Goal: Ask a question

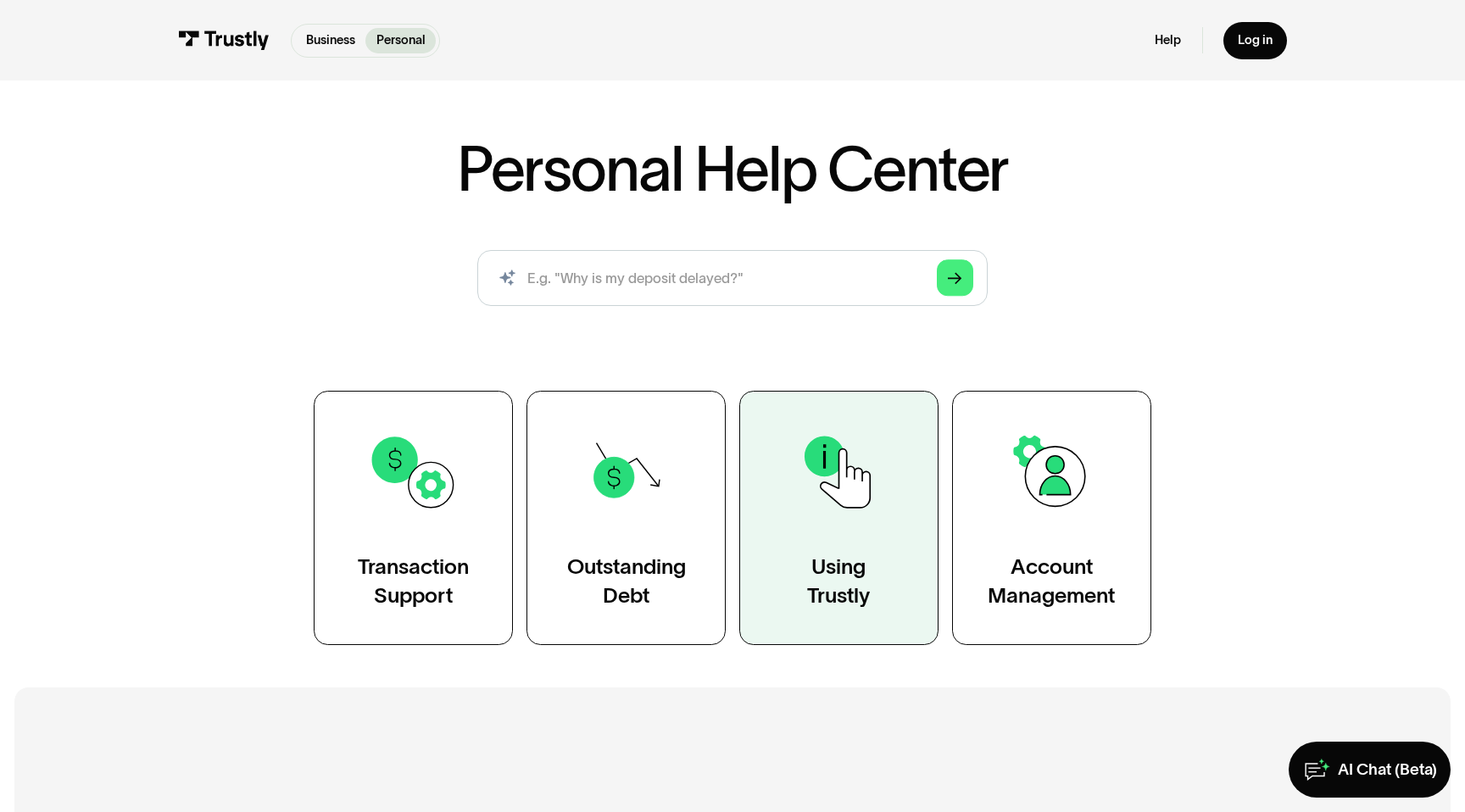
scroll to position [67, 0]
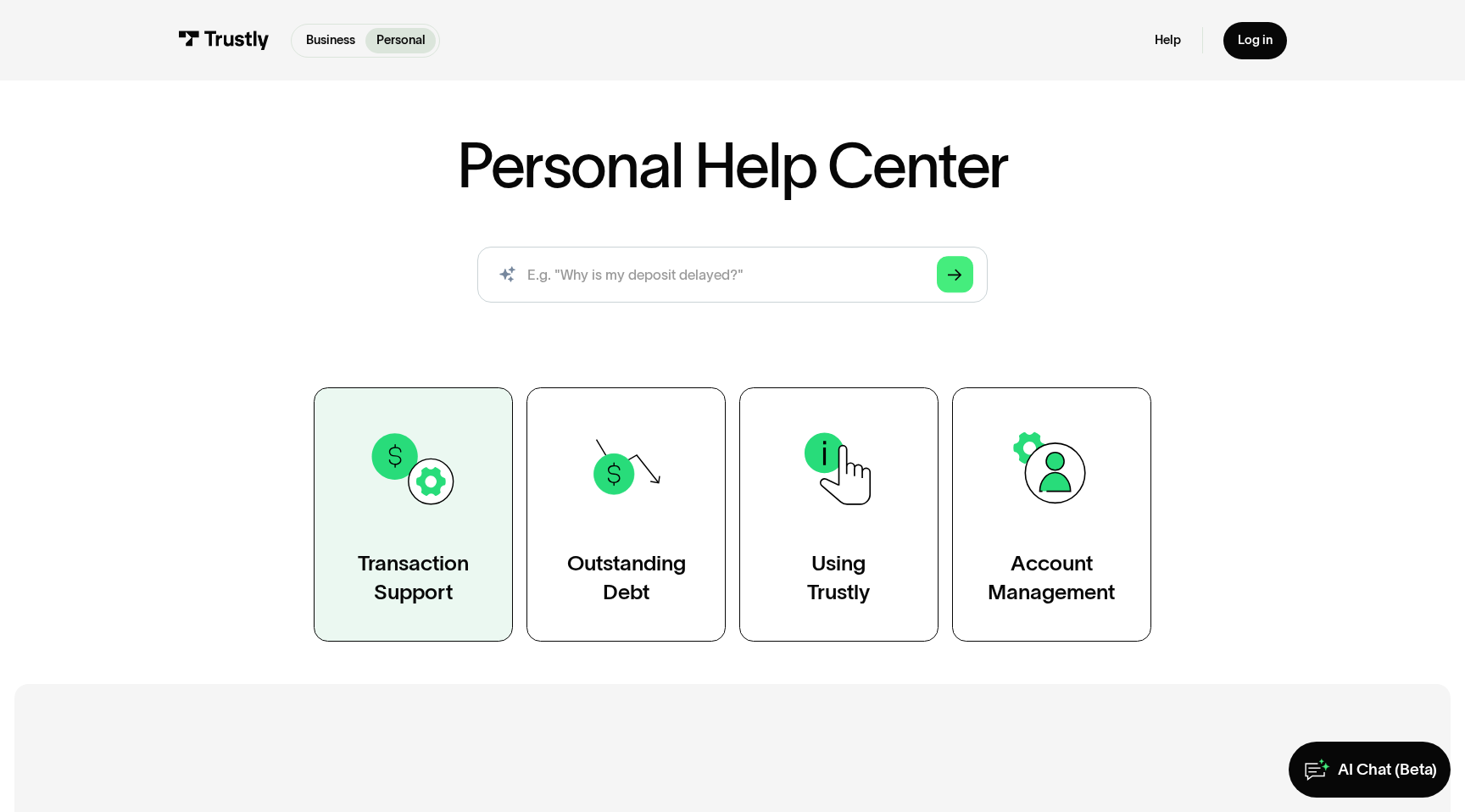
click at [419, 552] on div "Transaction Support" at bounding box center [413, 577] width 111 height 56
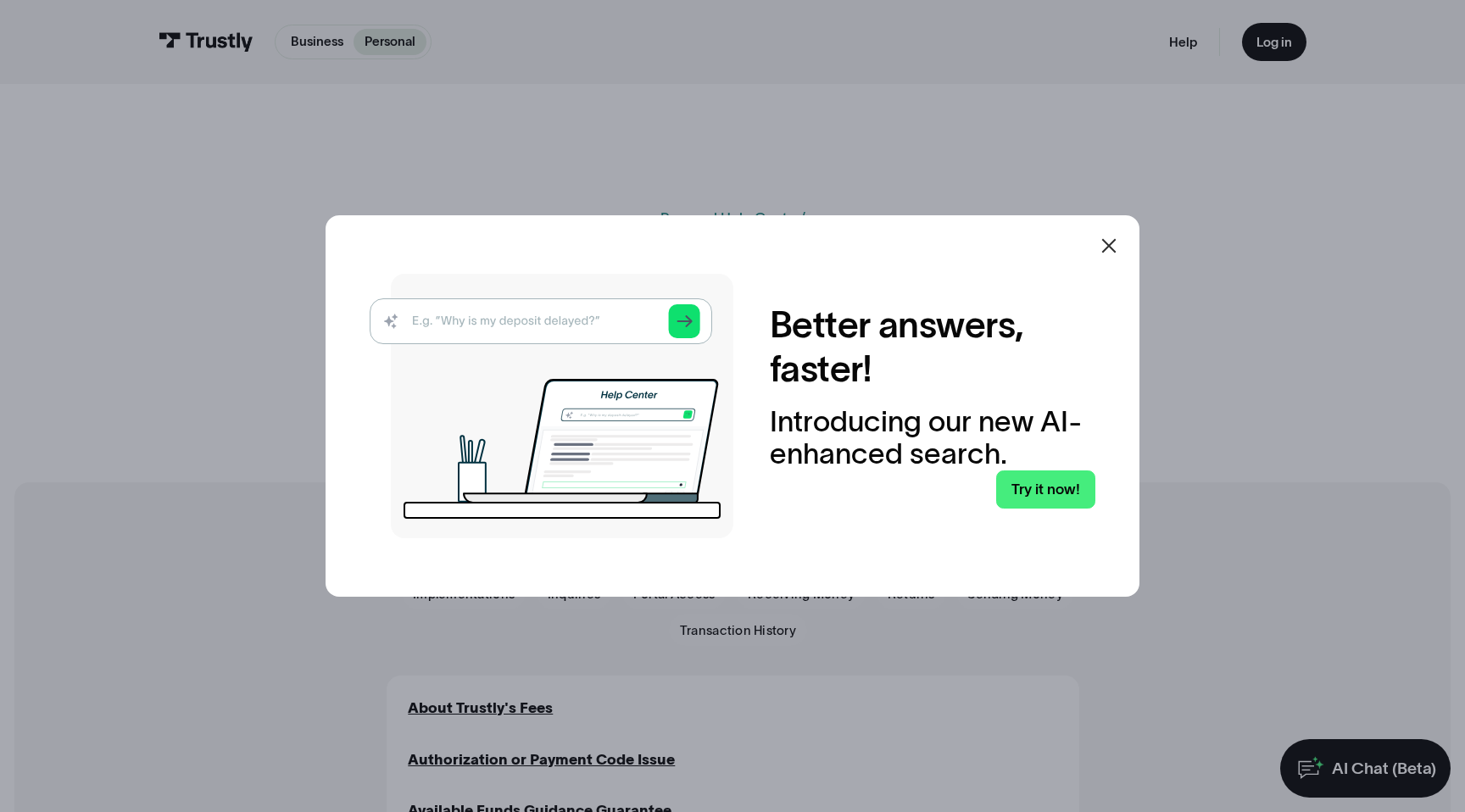
click at [426, 325] on img at bounding box center [551, 406] width 364 height 264
click at [521, 324] on img at bounding box center [551, 406] width 364 height 264
click at [644, 316] on img at bounding box center [551, 406] width 364 height 264
click at [1034, 491] on link "Try it now!" at bounding box center [1045, 489] width 99 height 38
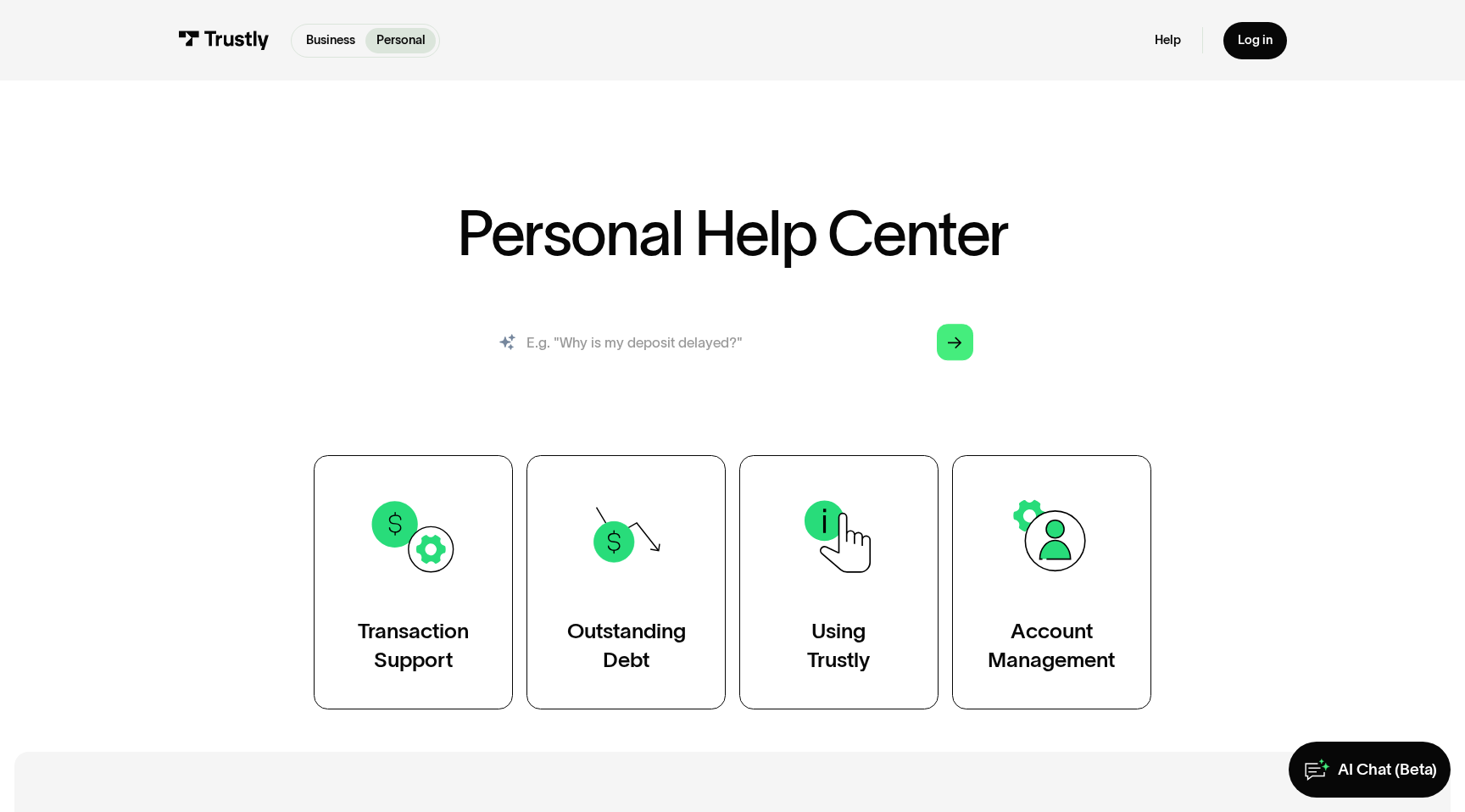
click at [536, 332] on input "search" at bounding box center [732, 342] width 511 height 56
type input "my amount is debited from my account but the recipient not credited"
click at [961, 335] on icon "Arrow Right" at bounding box center [954, 342] width 14 height 14
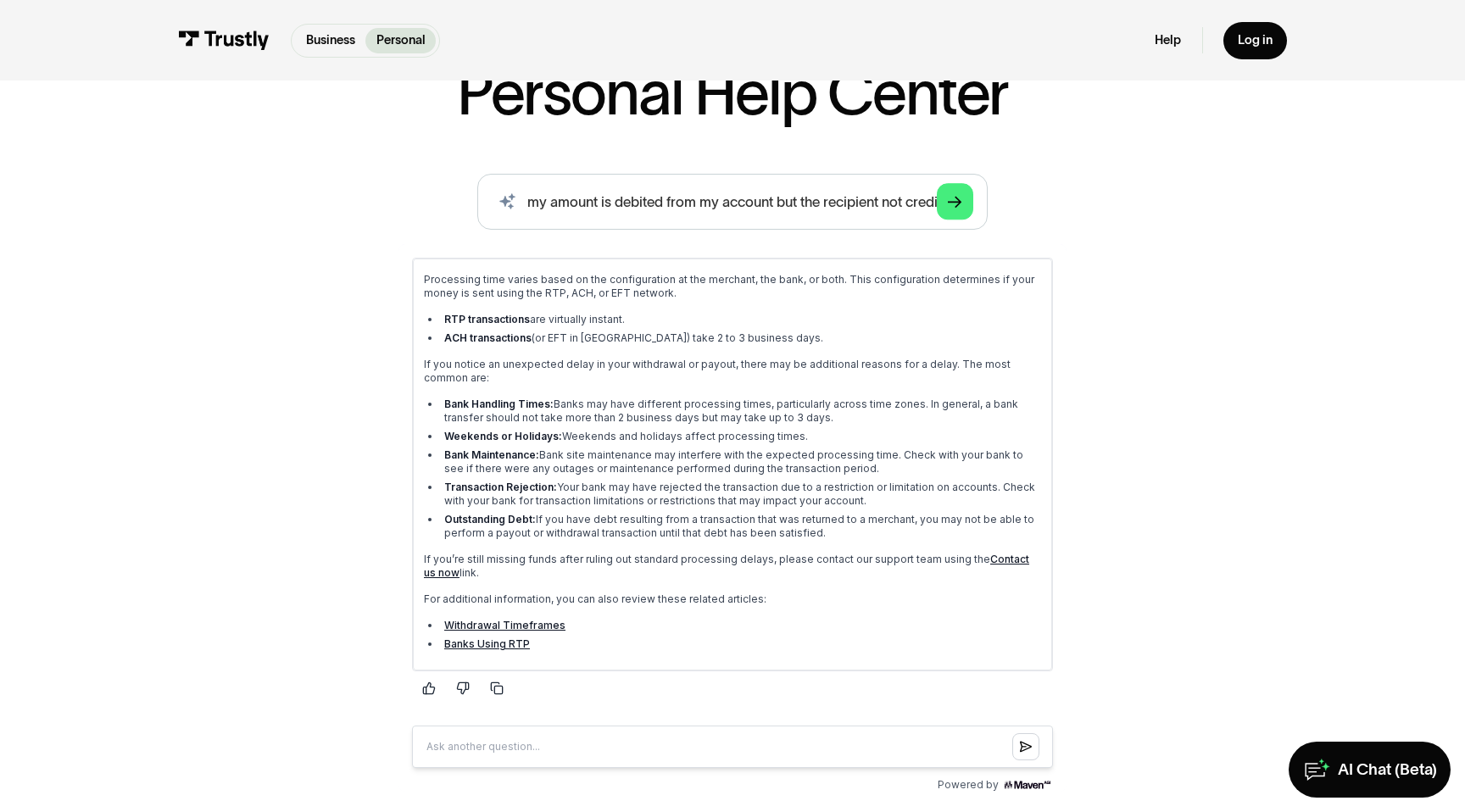
scroll to position [149, 0]
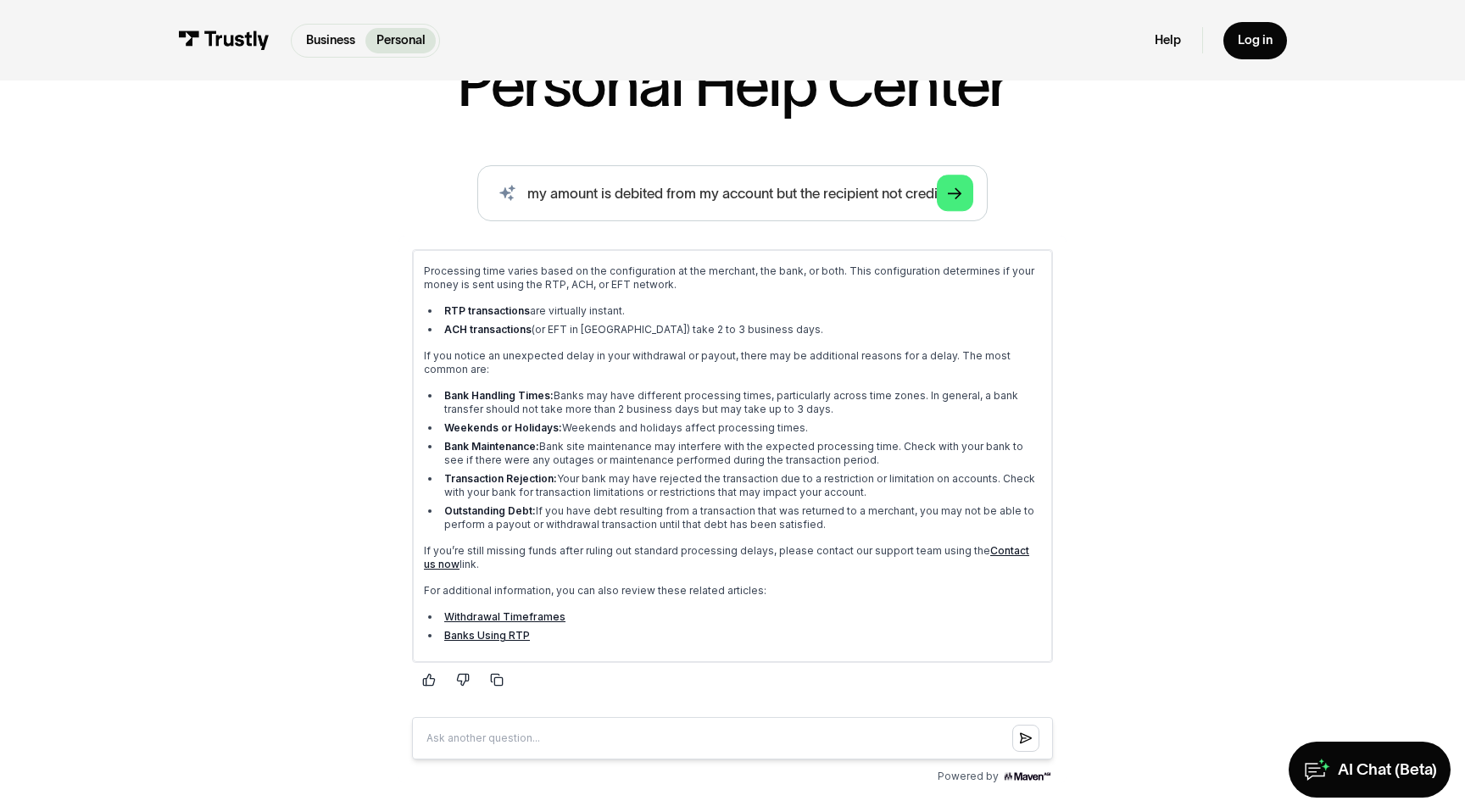
click at [999, 548] on link "Contact us now" at bounding box center [725, 556] width 605 height 26
